Goal: Navigation & Orientation: Find specific page/section

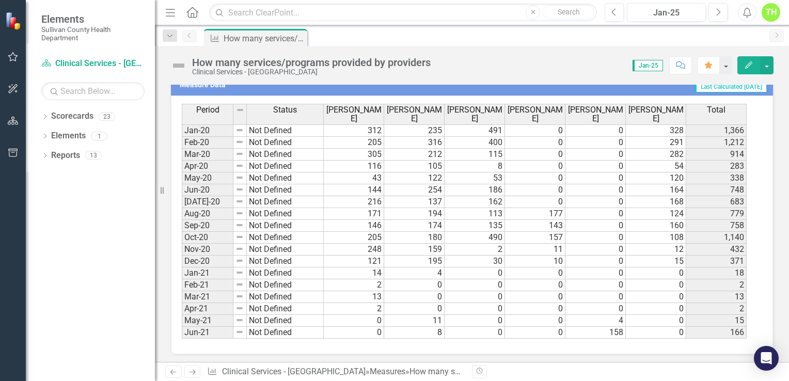
scroll to position [264, 0]
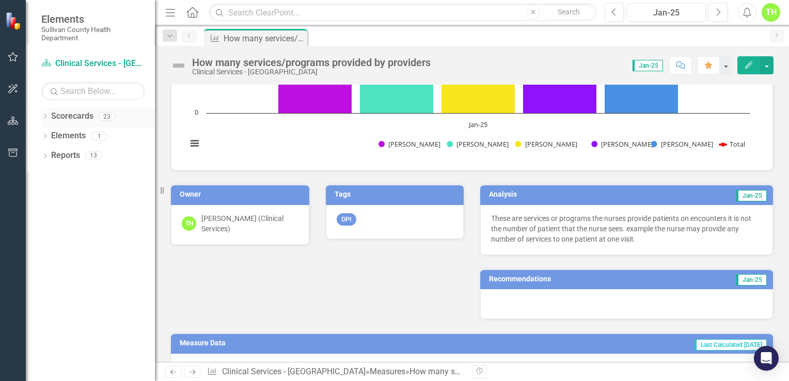
click at [42, 114] on div "Dropdown" at bounding box center [44, 118] width 7 height 9
click at [52, 138] on icon "Dropdown" at bounding box center [50, 136] width 8 height 6
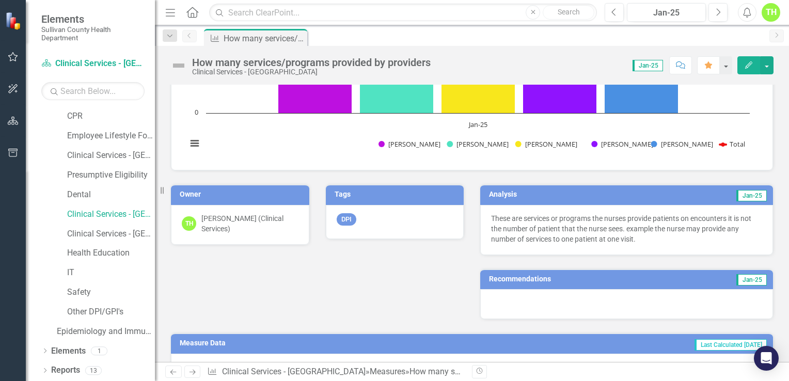
scroll to position [183, 0]
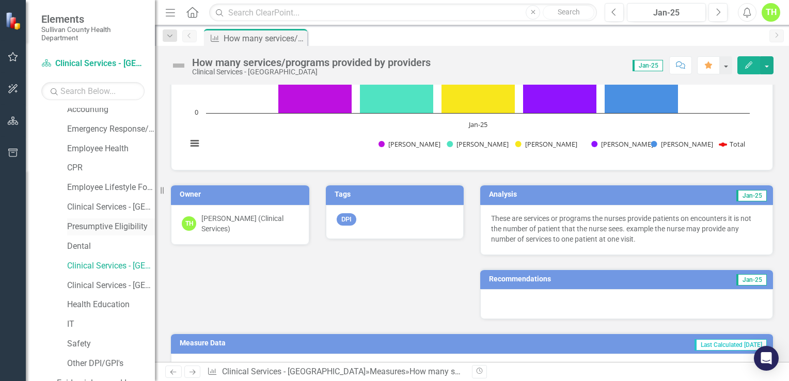
click at [97, 230] on link "Presumptive Eligibility" at bounding box center [111, 227] width 88 height 12
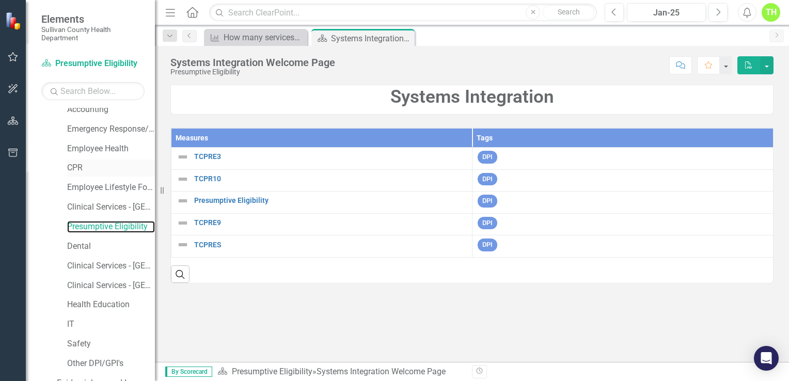
scroll to position [80, 0]
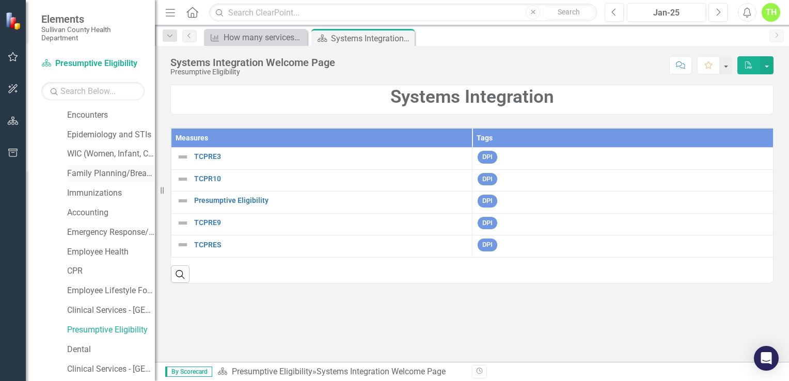
click at [93, 172] on link "Family Planning/Breast and Cervical" at bounding box center [111, 174] width 88 height 12
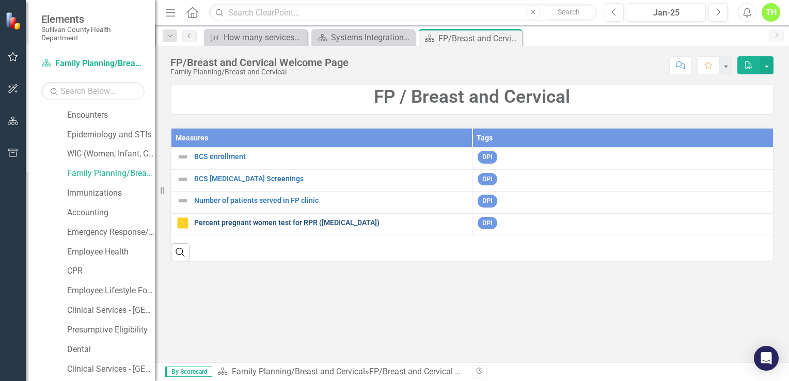
click at [214, 225] on link "Percent pregnant women test for RPR ([MEDICAL_DATA])" at bounding box center [330, 223] width 273 height 8
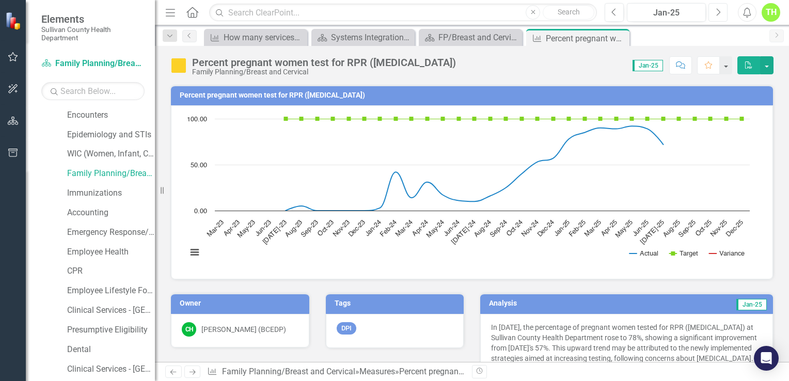
click at [716, 12] on icon "Next" at bounding box center [718, 12] width 6 height 9
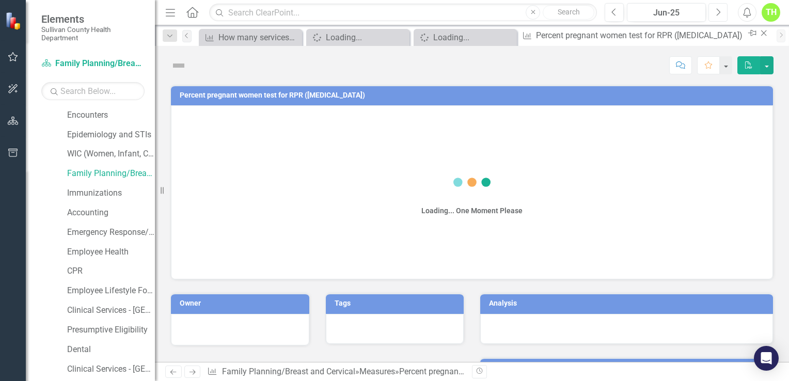
click at [716, 12] on icon "Next" at bounding box center [718, 12] width 6 height 9
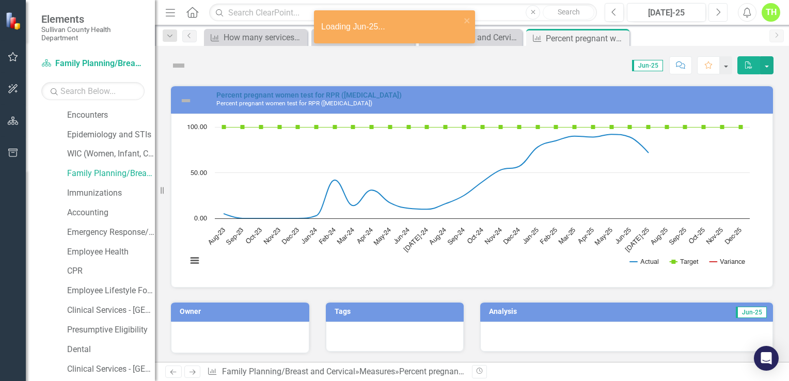
click at [716, 12] on icon "Next" at bounding box center [718, 12] width 6 height 9
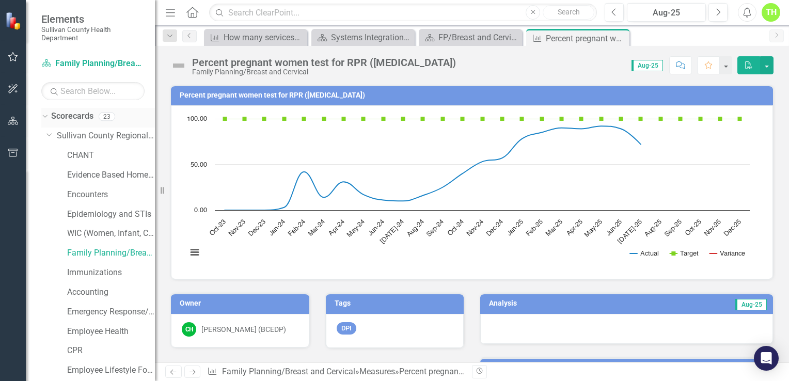
click at [46, 114] on icon "Dropdown" at bounding box center [44, 116] width 6 height 7
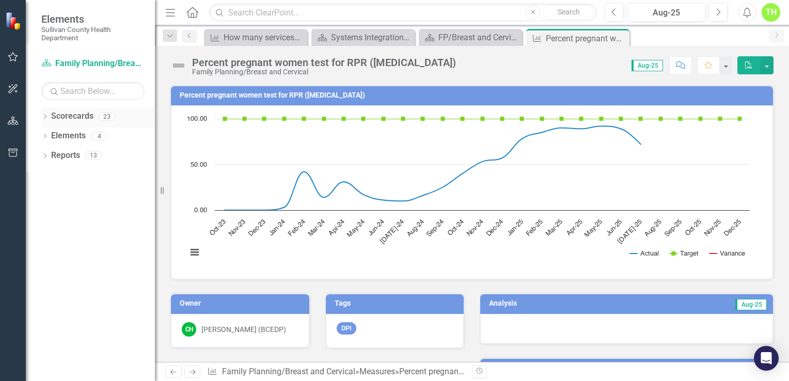
click at [46, 116] on icon at bounding box center [45, 116] width 3 height 5
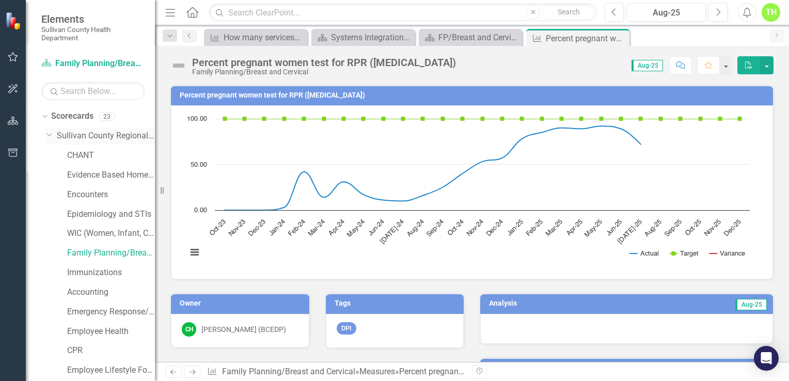
click at [124, 137] on link "Sullivan County Regional Health Department" at bounding box center [106, 136] width 98 height 12
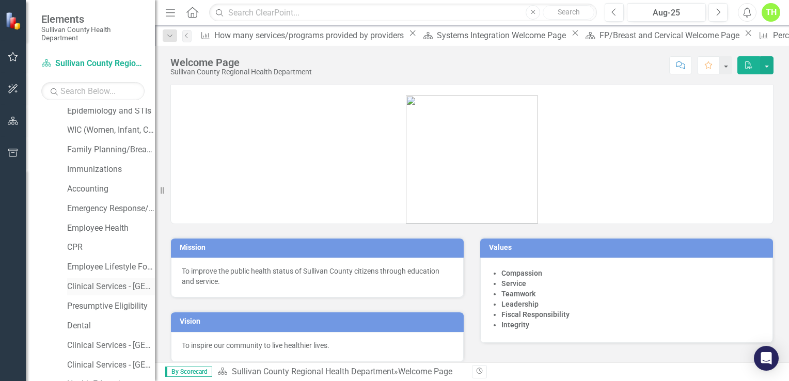
click at [109, 289] on link "Clinical Services - [GEOGRAPHIC_DATA] ([PERSON_NAME])" at bounding box center [111, 287] width 88 height 12
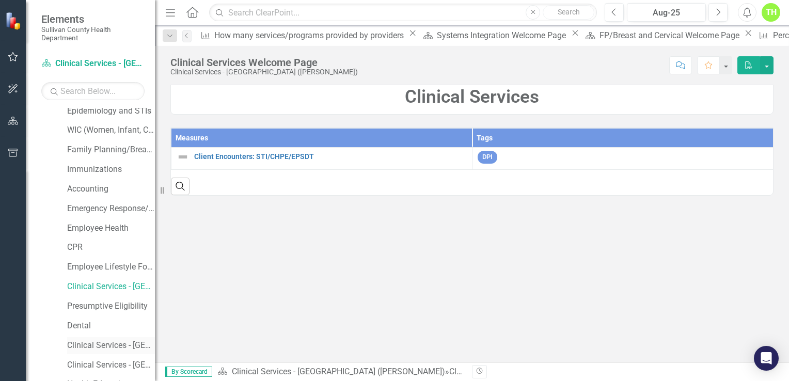
click at [105, 344] on link "Clinical Services - [GEOGRAPHIC_DATA]" at bounding box center [111, 346] width 88 height 12
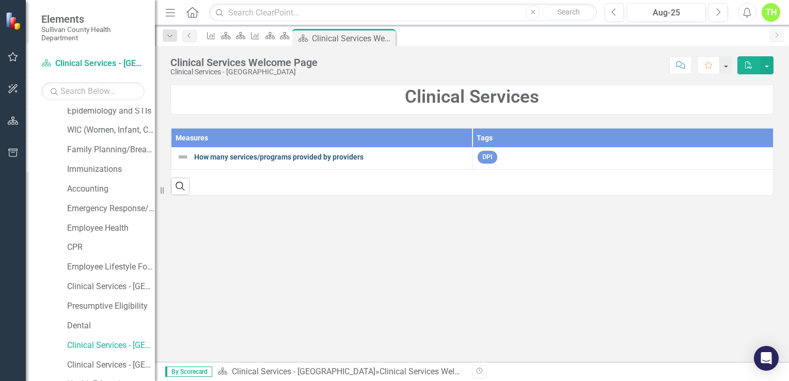
click at [254, 156] on link "How many services/programs provided by providers" at bounding box center [330, 157] width 273 height 10
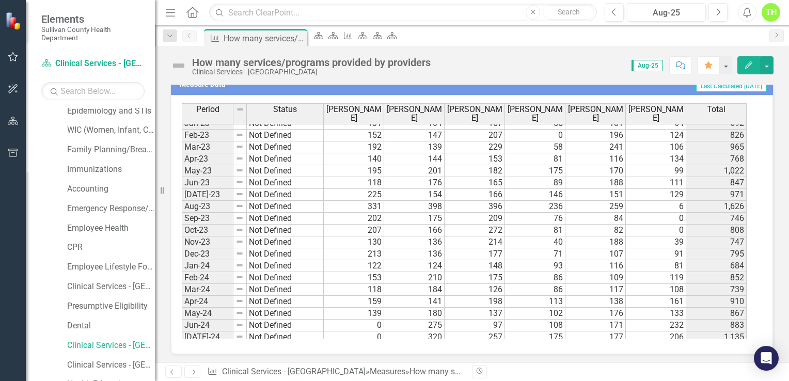
scroll to position [641, 0]
